Goal: Task Accomplishment & Management: Manage account settings

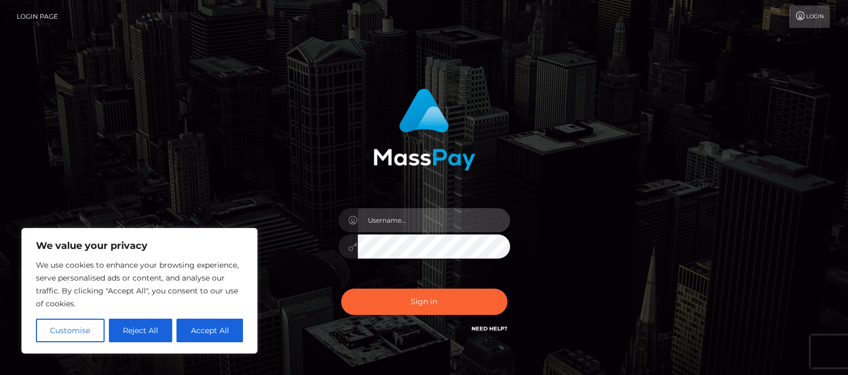
click at [391, 208] on input "text" at bounding box center [434, 220] width 152 height 24
click at [432, 221] on input "text" at bounding box center [434, 220] width 152 height 24
click at [419, 223] on input "text" at bounding box center [434, 220] width 152 height 24
click at [389, 212] on input "text" at bounding box center [434, 220] width 152 height 24
type input "A"
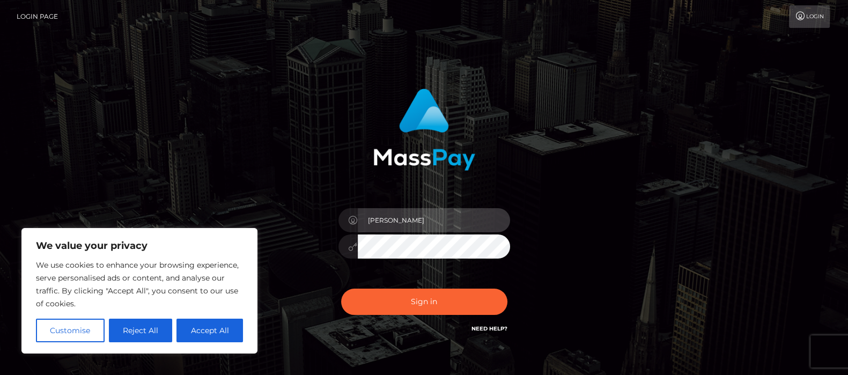
type input "Cyrus.Ace"
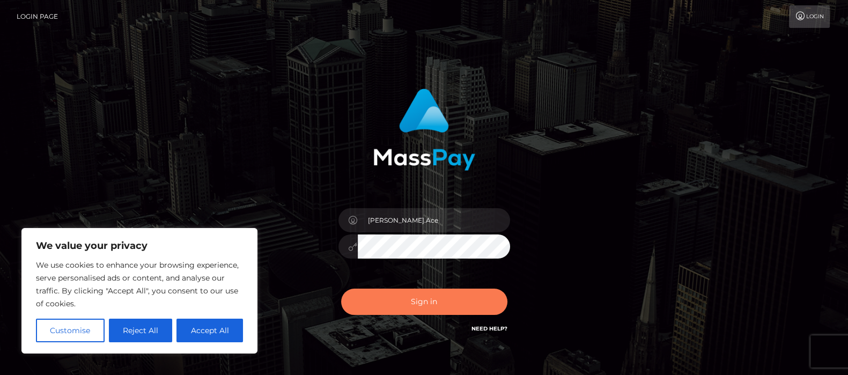
click at [418, 304] on button "Sign in" at bounding box center [424, 301] width 166 height 26
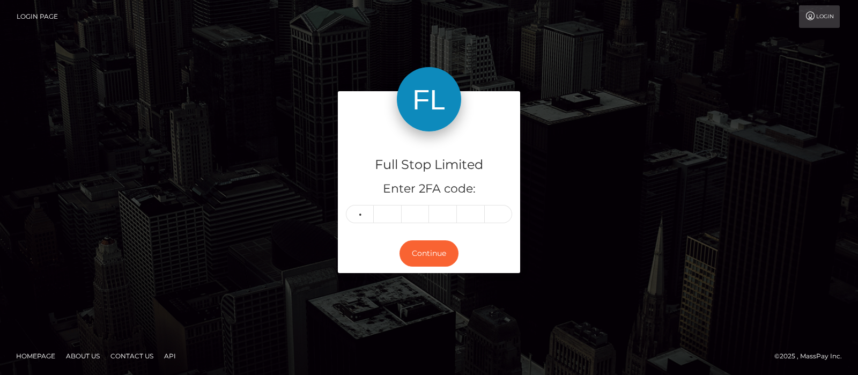
type input "9"
type input "8"
type input "4"
type input "2"
type input "9"
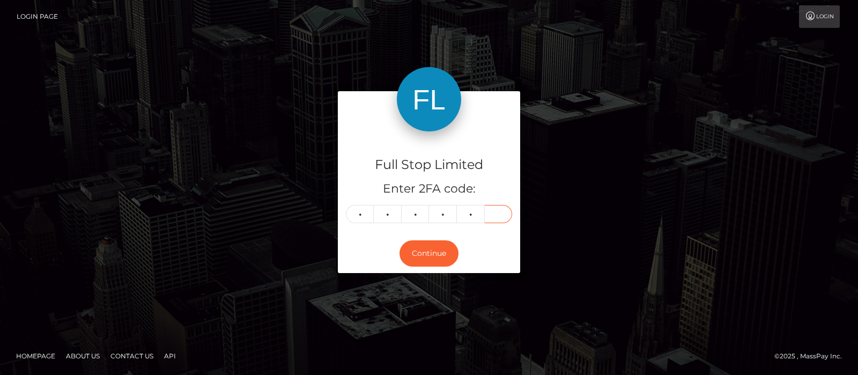
type input "9"
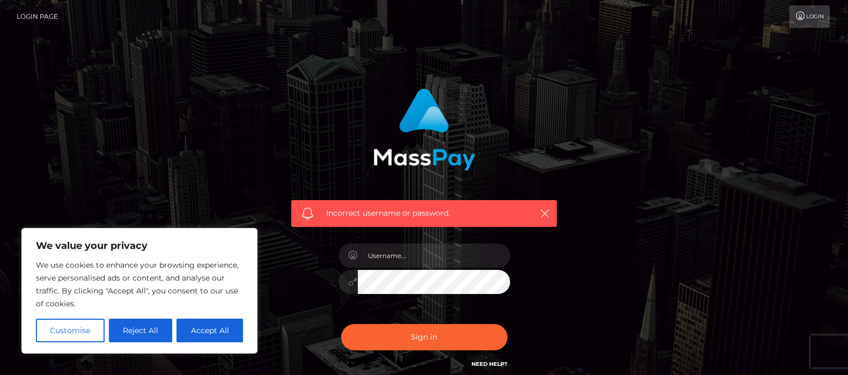
click at [416, 241] on div at bounding box center [424, 276] width 188 height 82
click at [410, 256] on input "text" at bounding box center [434, 255] width 152 height 24
click at [428, 254] on input "text" at bounding box center [434, 255] width 152 height 24
type input "Cyrus.Ace"
drag, startPoint x: 412, startPoint y: 300, endPoint x: 412, endPoint y: 293, distance: 6.4
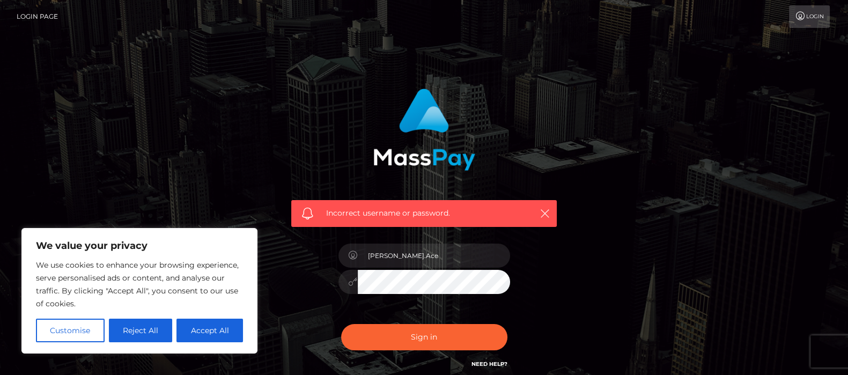
click at [412, 296] on div "Cyrus.Ace" at bounding box center [424, 276] width 188 height 82
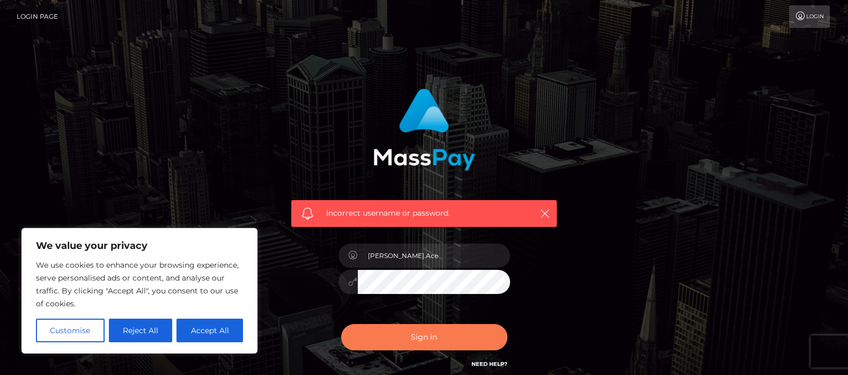
click at [409, 335] on button "Sign in" at bounding box center [424, 337] width 166 height 26
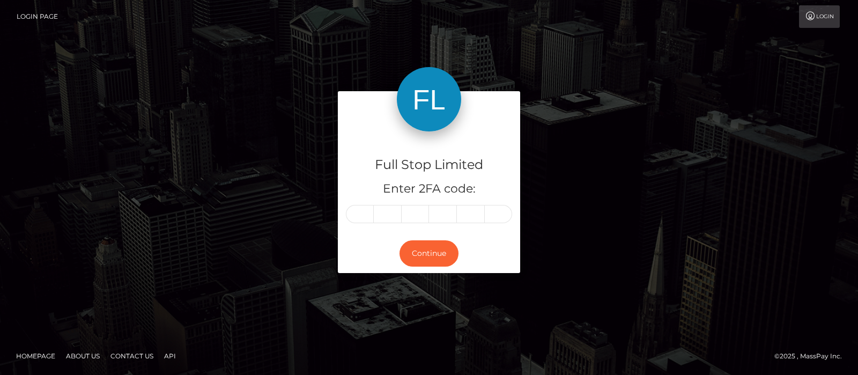
click at [360, 216] on input "text" at bounding box center [360, 214] width 28 height 18
type input "4"
type input "7"
type input "6"
type input "0"
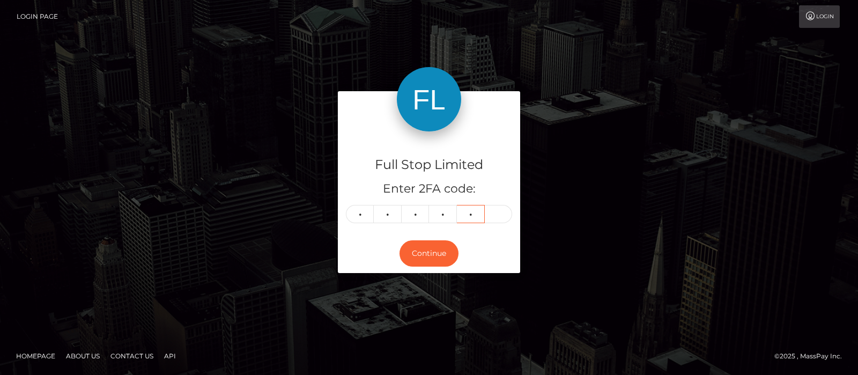
type input "8"
type input "2"
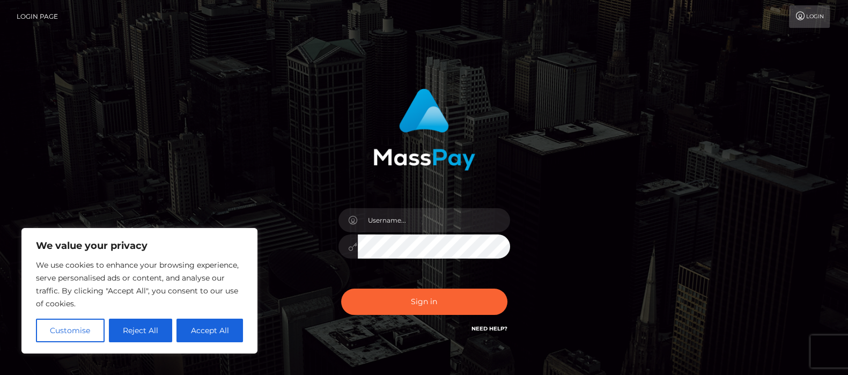
click at [399, 206] on div at bounding box center [424, 241] width 188 height 82
